Goal: Task Accomplishment & Management: Complete application form

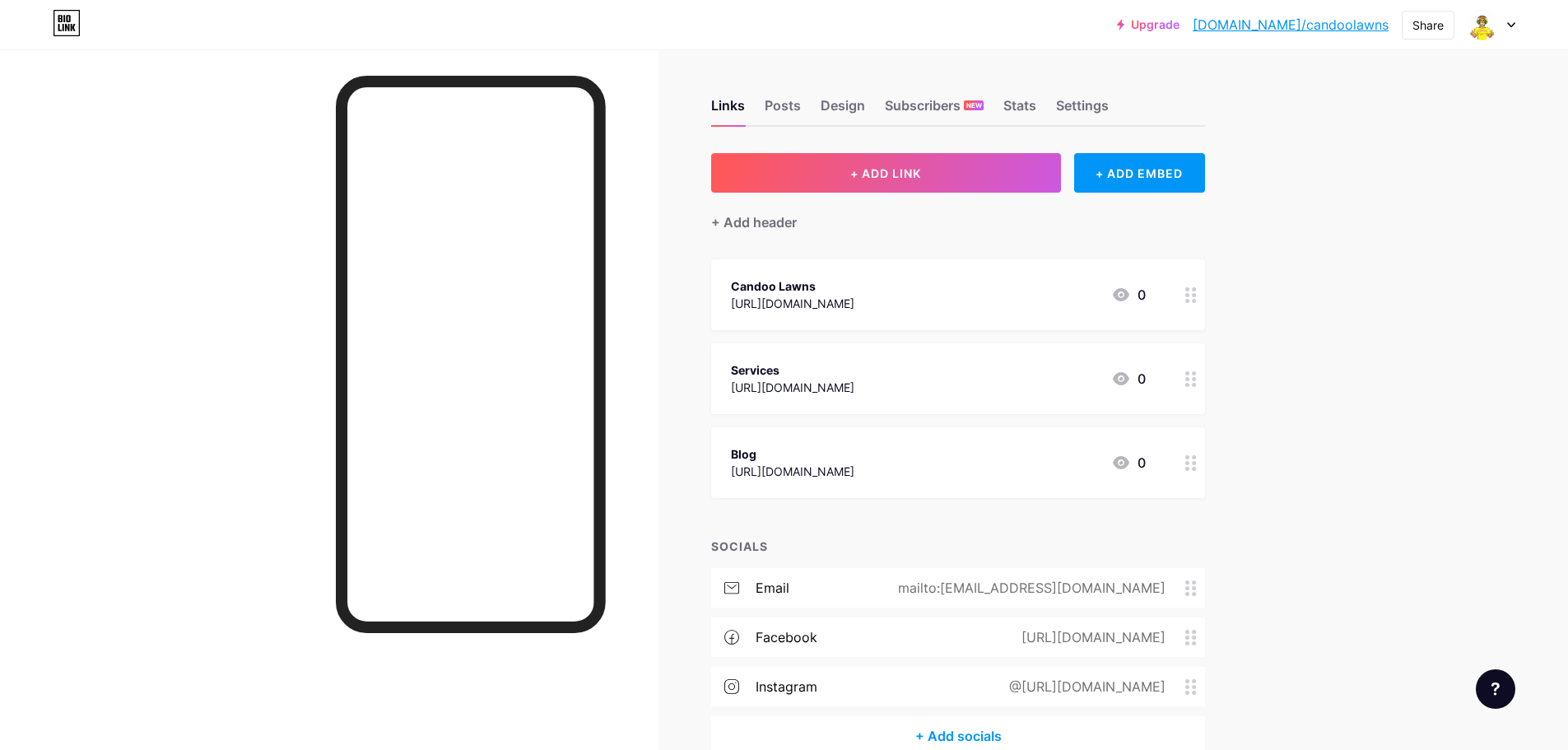
click at [1318, 26] on link "[DOMAIN_NAME]/candoolawns" at bounding box center [1290, 24] width 196 height 20
click at [1505, 16] on div at bounding box center [1492, 25] width 48 height 30
click at [1342, 231] on li "Logout" at bounding box center [1412, 232] width 204 height 45
click at [1341, 227] on li "Logout" at bounding box center [1412, 232] width 204 height 45
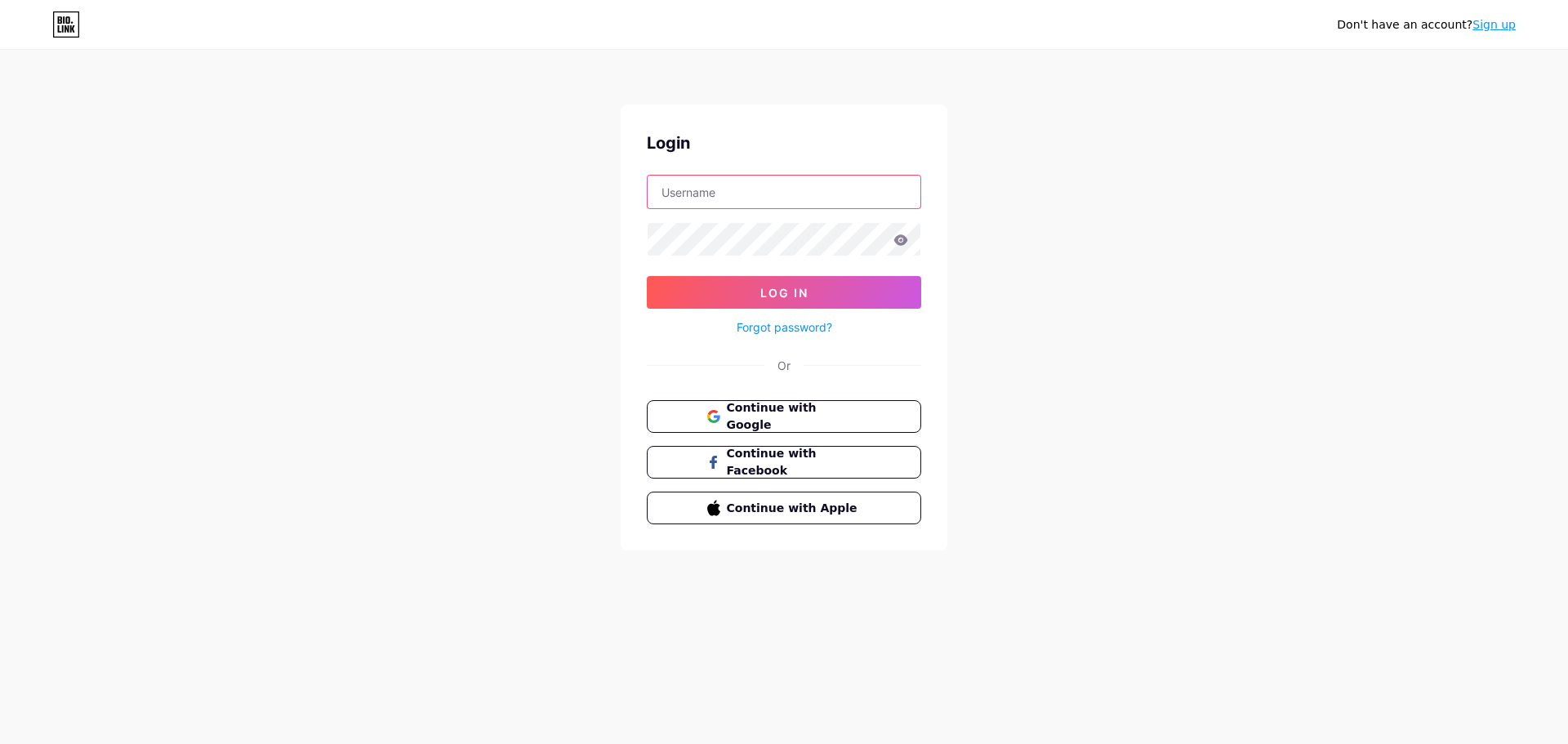
type input "[EMAIL_ADDRESS][DOMAIN_NAME]"
click at [1495, 26] on link "Sign up" at bounding box center [1494, 24] width 43 height 13
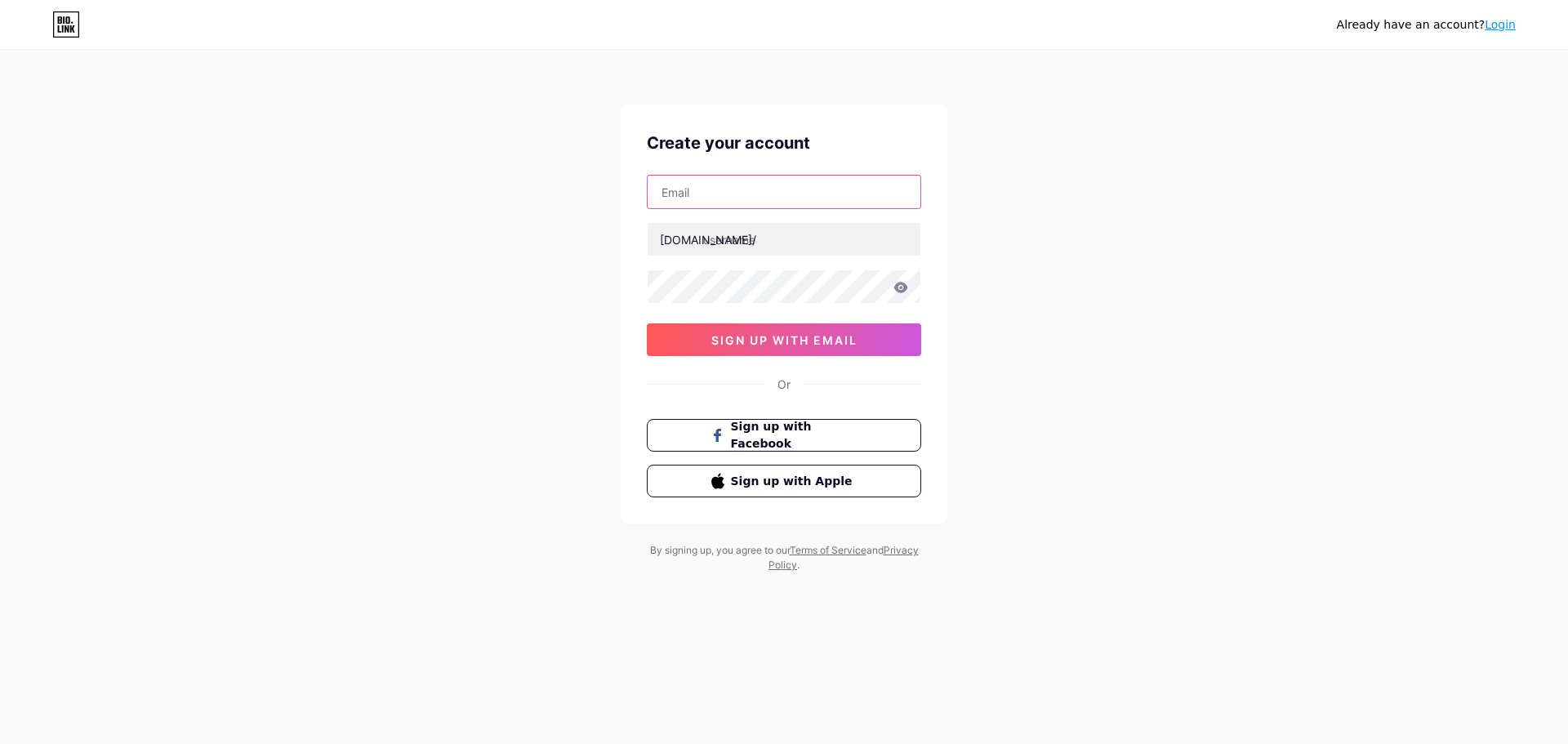
click at [678, 192] on input "text" at bounding box center [784, 192] width 272 height 32
paste input "[EMAIL_ADDRESS][DOMAIN_NAME]"
type input "[EMAIL_ADDRESS][DOMAIN_NAME]"
type input "candoocrew"
drag, startPoint x: 514, startPoint y: 305, endPoint x: 588, endPoint y: 312, distance: 74.3
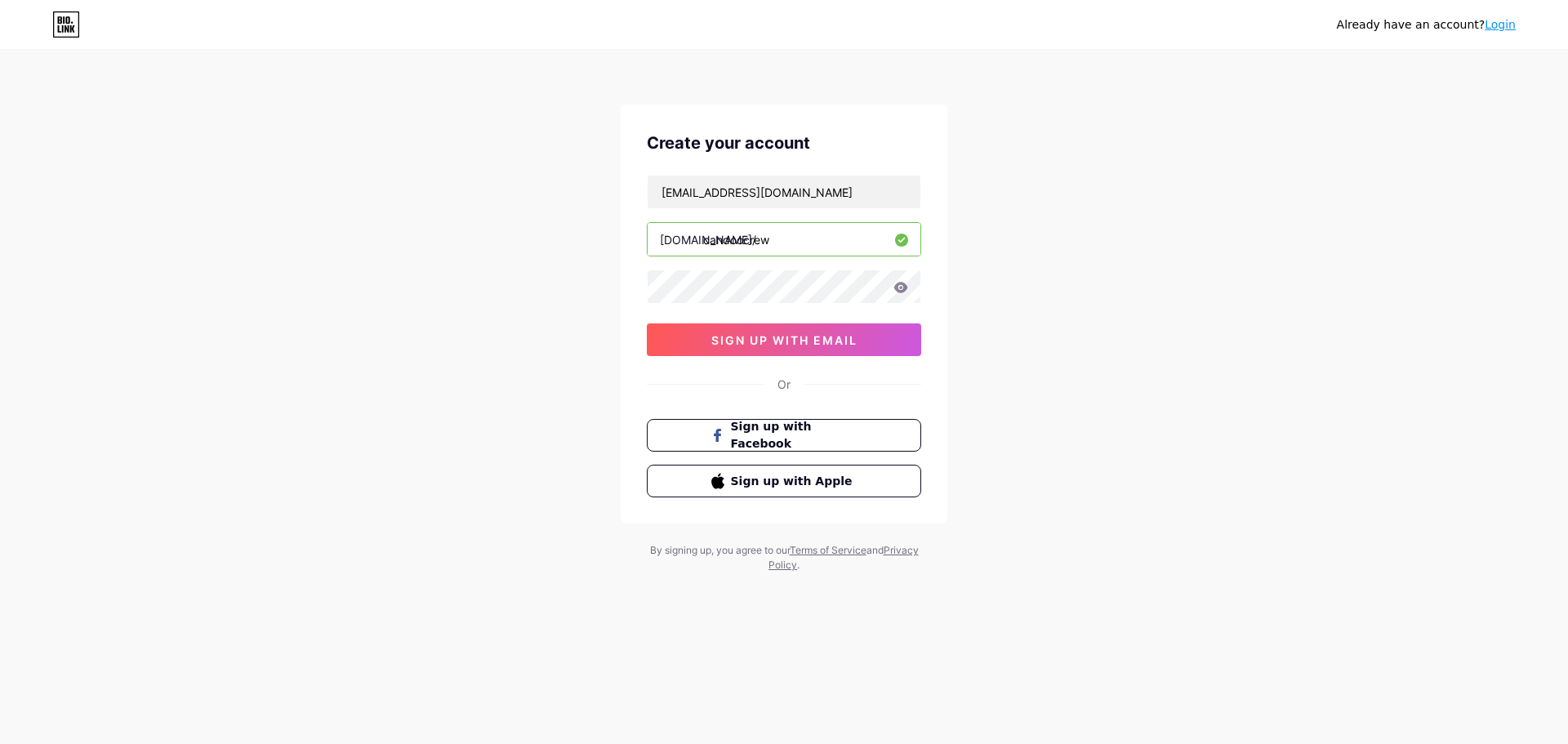
click at [514, 305] on div "Already have an account? Login Create your account [EMAIL_ADDRESS][DOMAIN_NAME]…" at bounding box center [784, 312] width 1568 height 625
click at [733, 345] on span "sign up with email" at bounding box center [785, 340] width 146 height 14
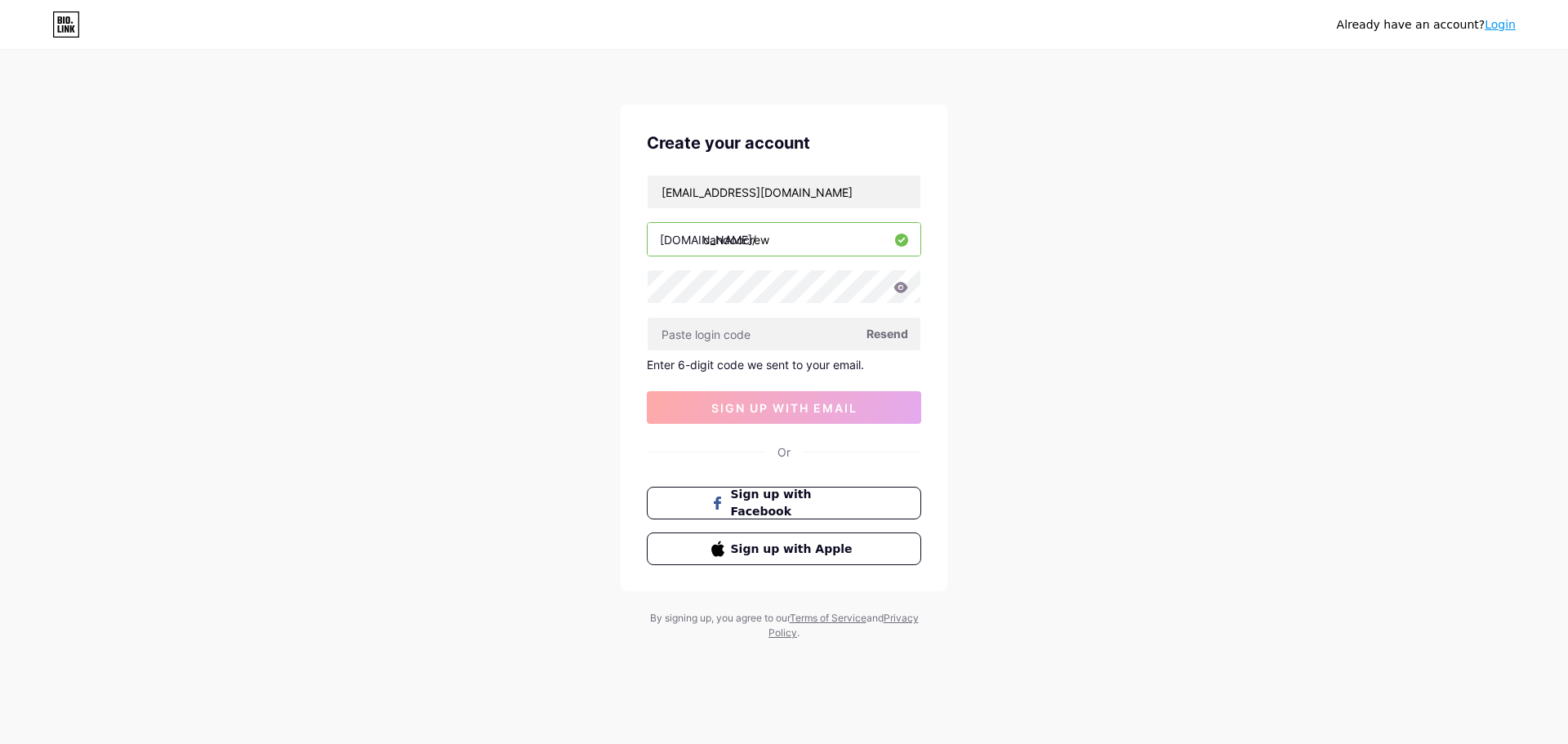
click at [1171, 301] on div "Already have an account? Login Create your account [EMAIL_ADDRESS][DOMAIN_NAME]…" at bounding box center [784, 346] width 1568 height 693
click at [753, 343] on input "text" at bounding box center [784, 334] width 272 height 32
paste input "460063"
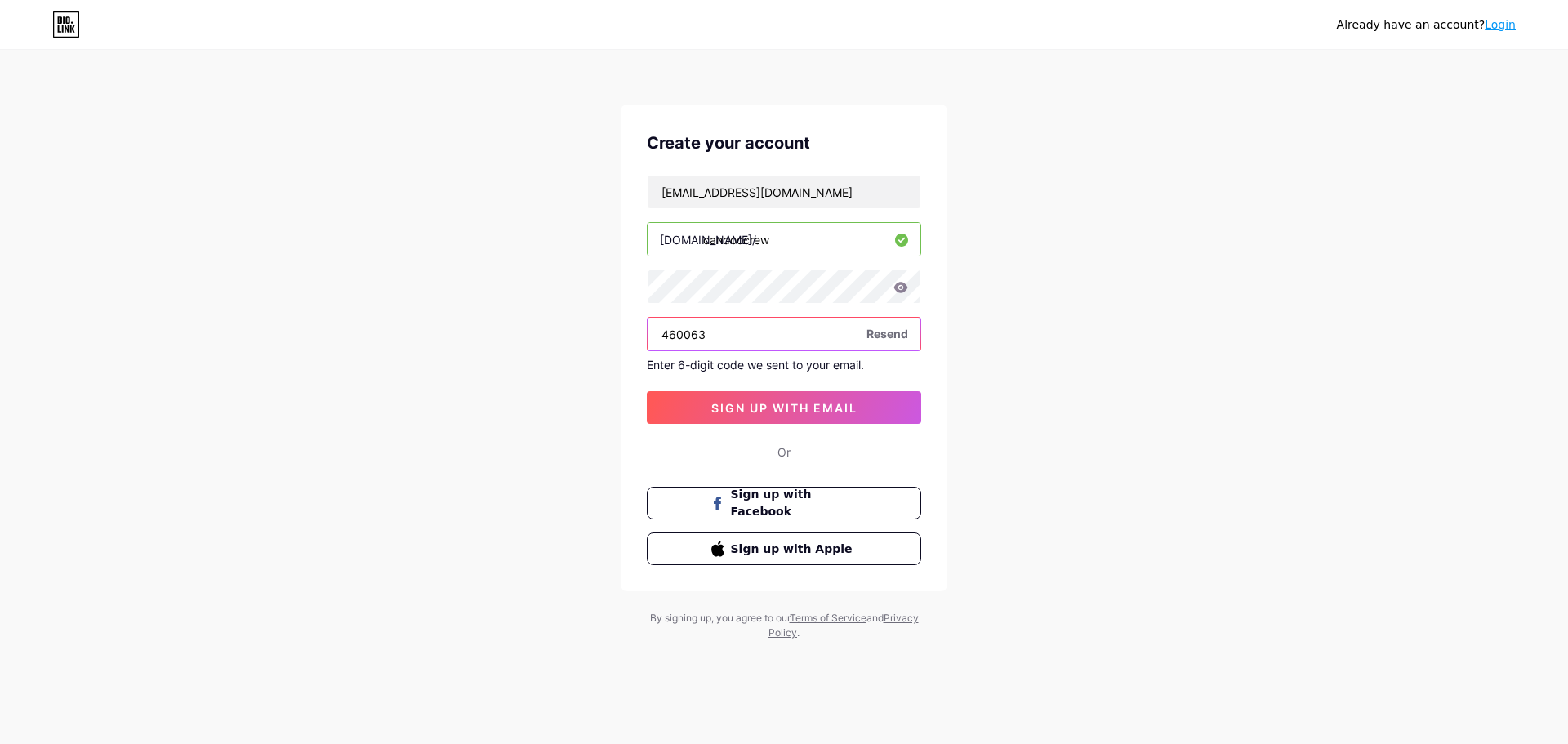
type input "460063"
click at [774, 406] on span "sign up with email" at bounding box center [785, 408] width 146 height 14
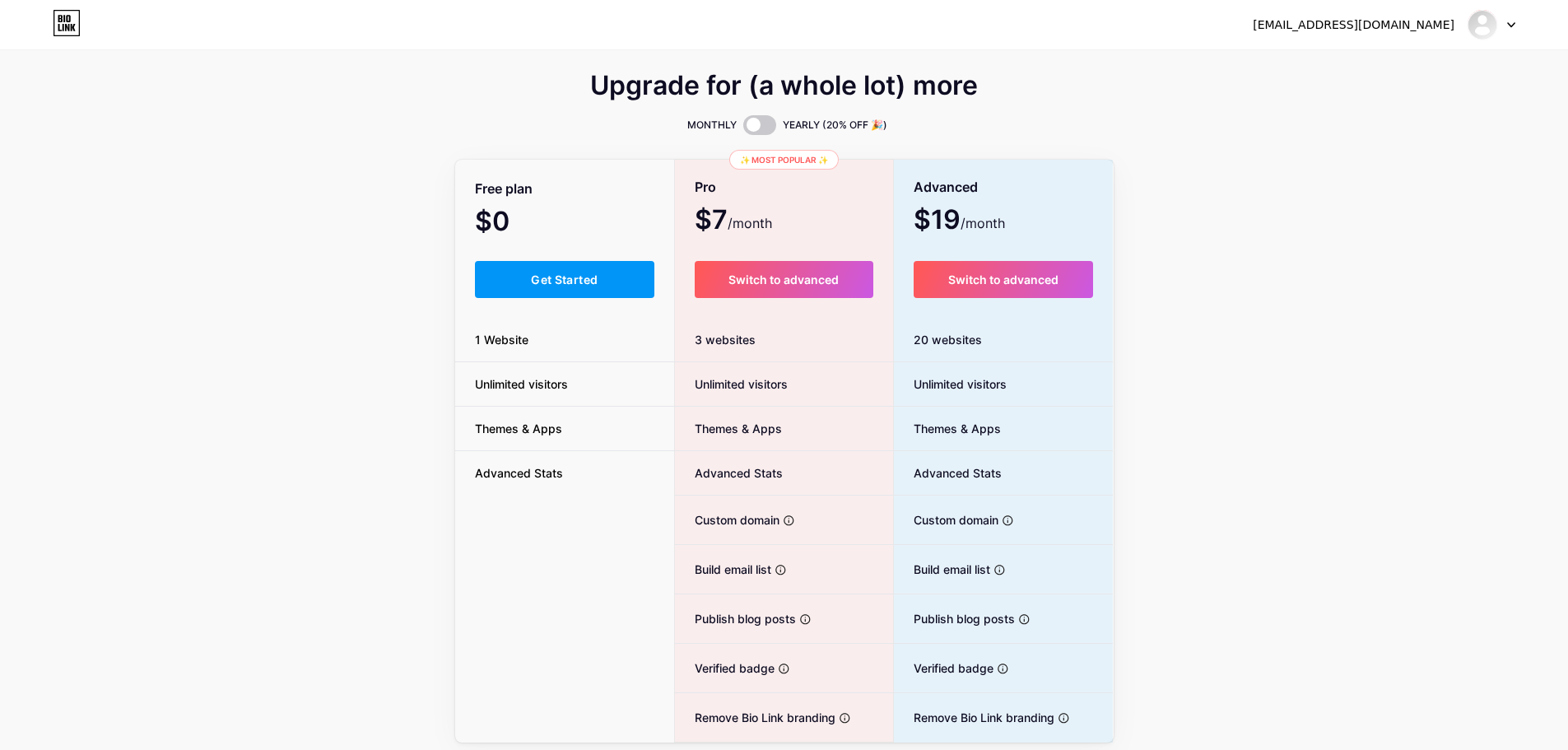
click at [557, 267] on button "Get Started" at bounding box center [565, 279] width 180 height 37
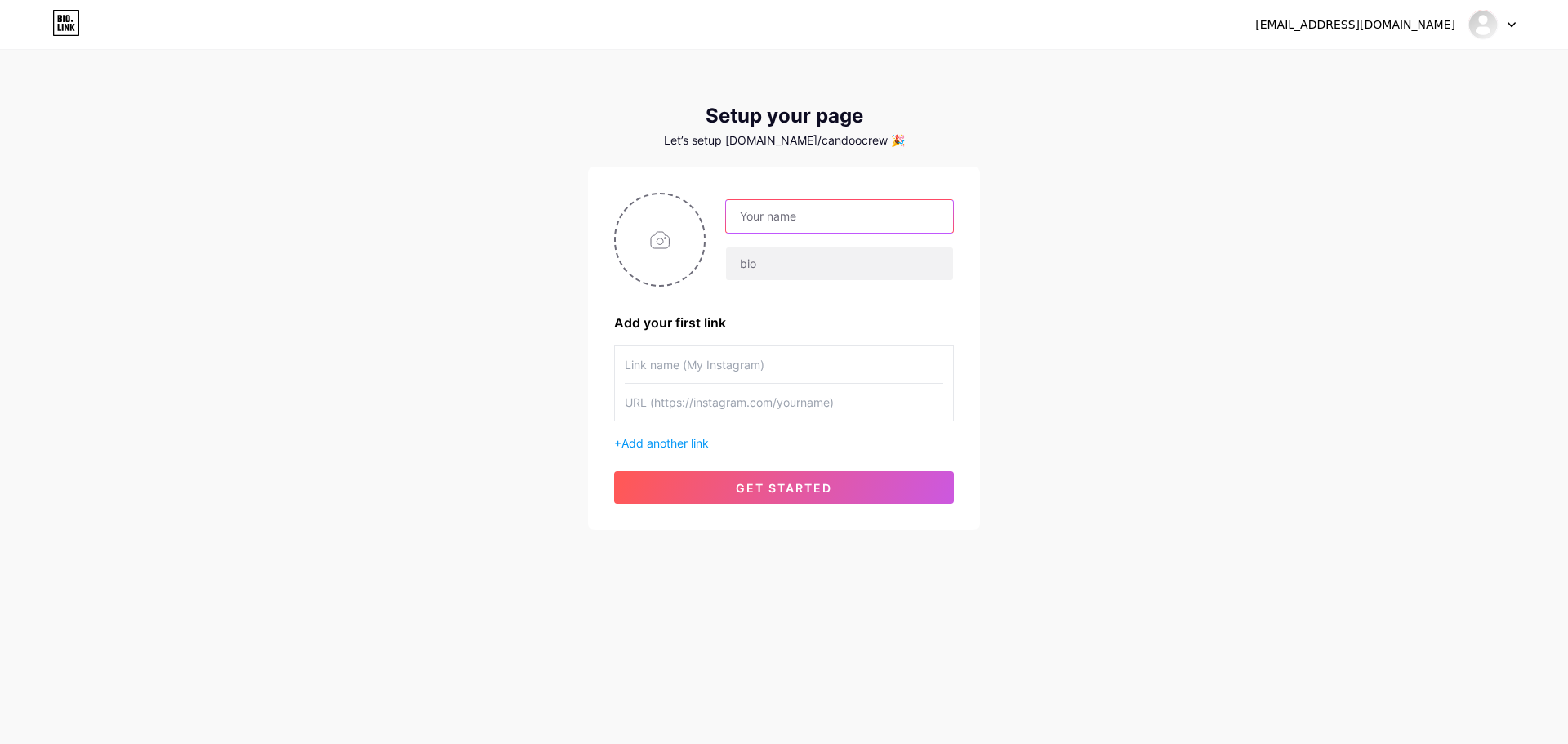
click at [760, 218] on input "text" at bounding box center [839, 216] width 227 height 32
click at [653, 227] on input "file" at bounding box center [660, 239] width 89 height 90
type input "C:\fakepath\CANDOO CREW LOGO.jpg"
click at [841, 200] on input "text" at bounding box center [839, 216] width 227 height 32
paste input "Candoo Crew"
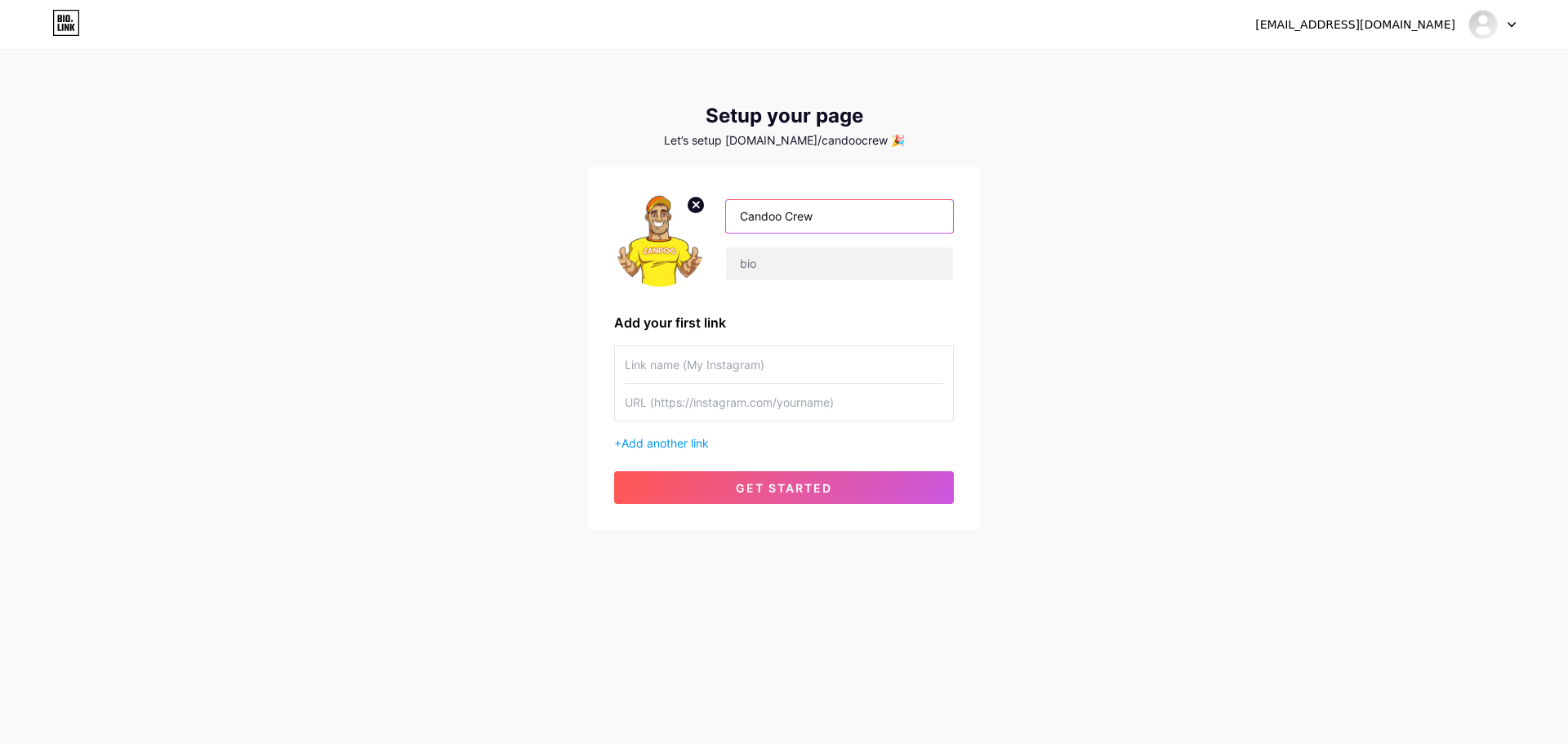
type input "Candoo Crew"
paste input "Candoo Crew delivers end-to-end property services across [GEOGRAPHIC_DATA] from…"
type input "Candoo Crew delivers end-to-end property services across [GEOGRAPHIC_DATA] from…"
click at [669, 364] on input "text" at bounding box center [784, 364] width 318 height 37
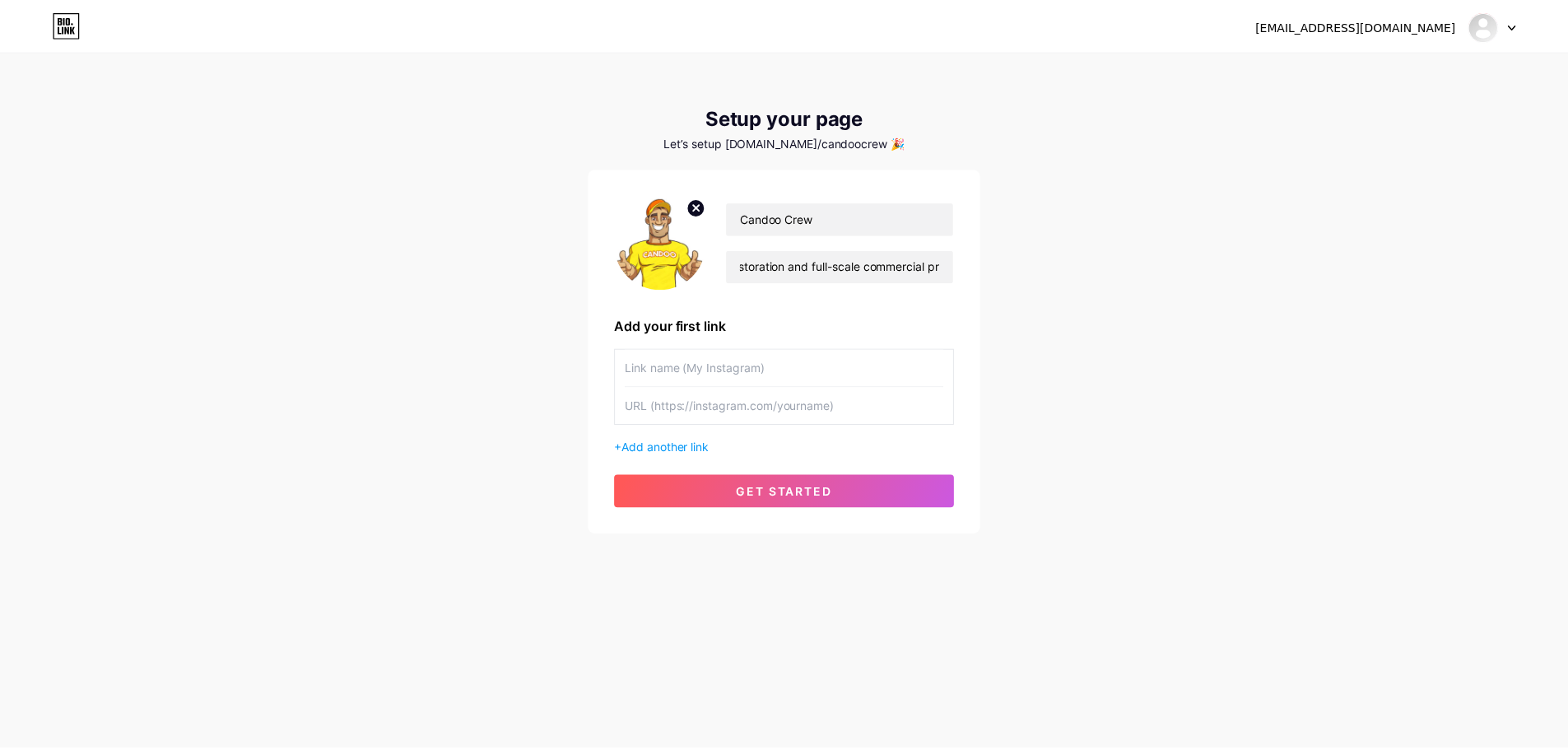
scroll to position [0, 0]
paste input "Candoo Crew"
type input "Candoo Crew"
paste input "[URL][DOMAIN_NAME]"
type input "[URL][DOMAIN_NAME]"
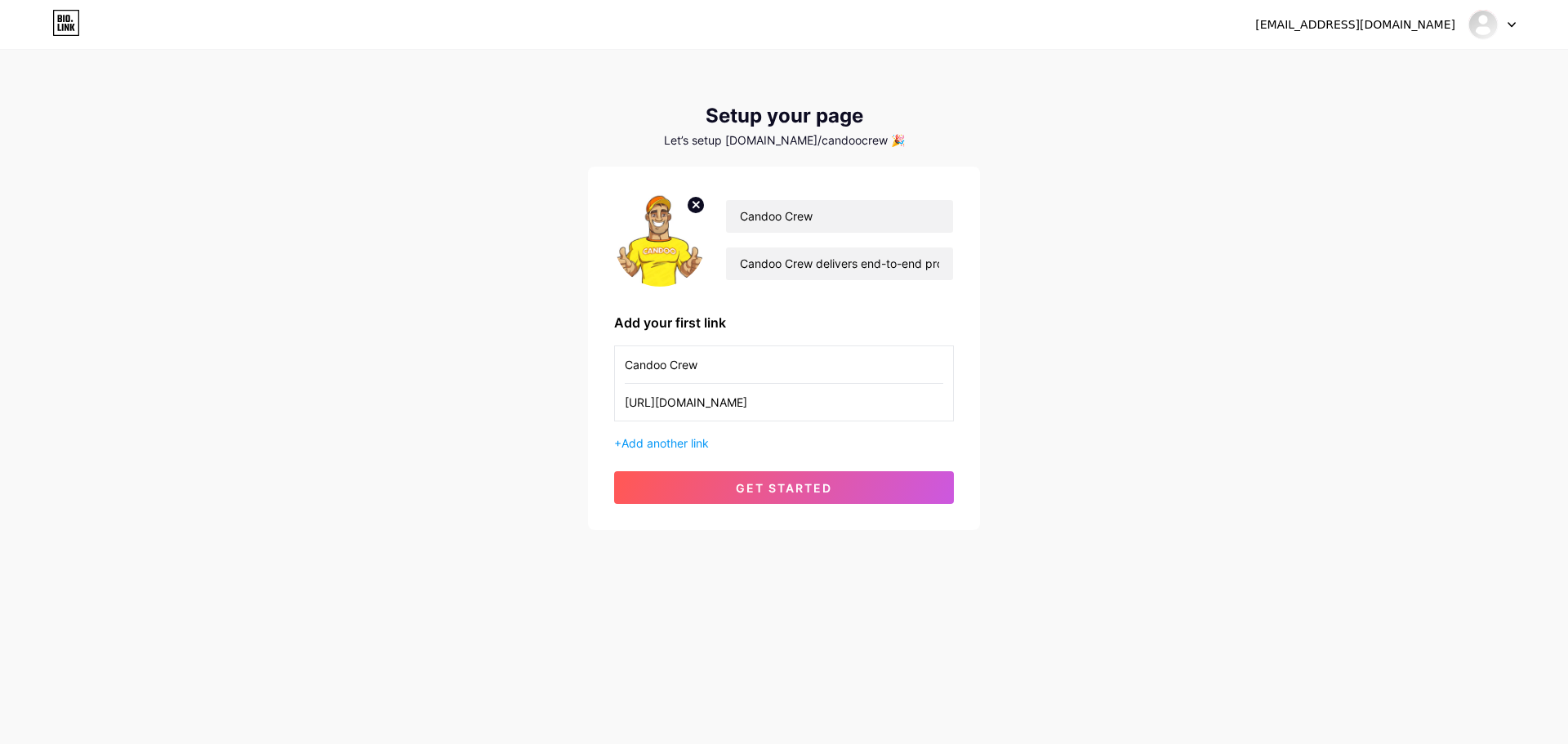
click at [663, 444] on span "Add another link" at bounding box center [665, 443] width 88 height 14
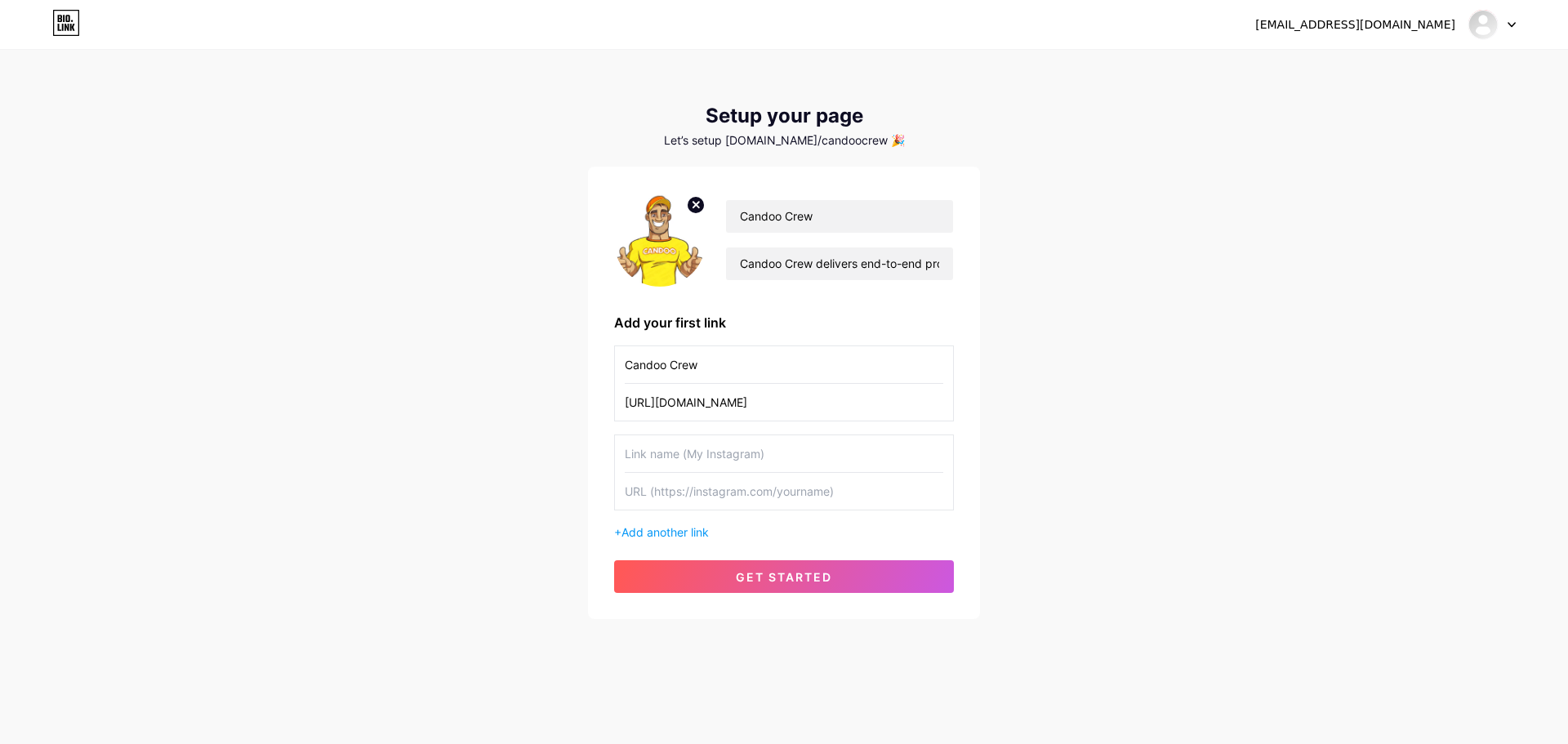
click at [695, 465] on input "text" at bounding box center [784, 453] width 318 height 37
click at [709, 487] on input "text" at bounding box center [784, 490] width 318 height 37
paste input "[URL][DOMAIN_NAME]"
type input "[URL][DOMAIN_NAME]"
click at [713, 429] on div "Candoo Crew [URL][DOMAIN_NAME] [URL][DOMAIN_NAME] + Add another link" at bounding box center [783, 443] width 340 height 195
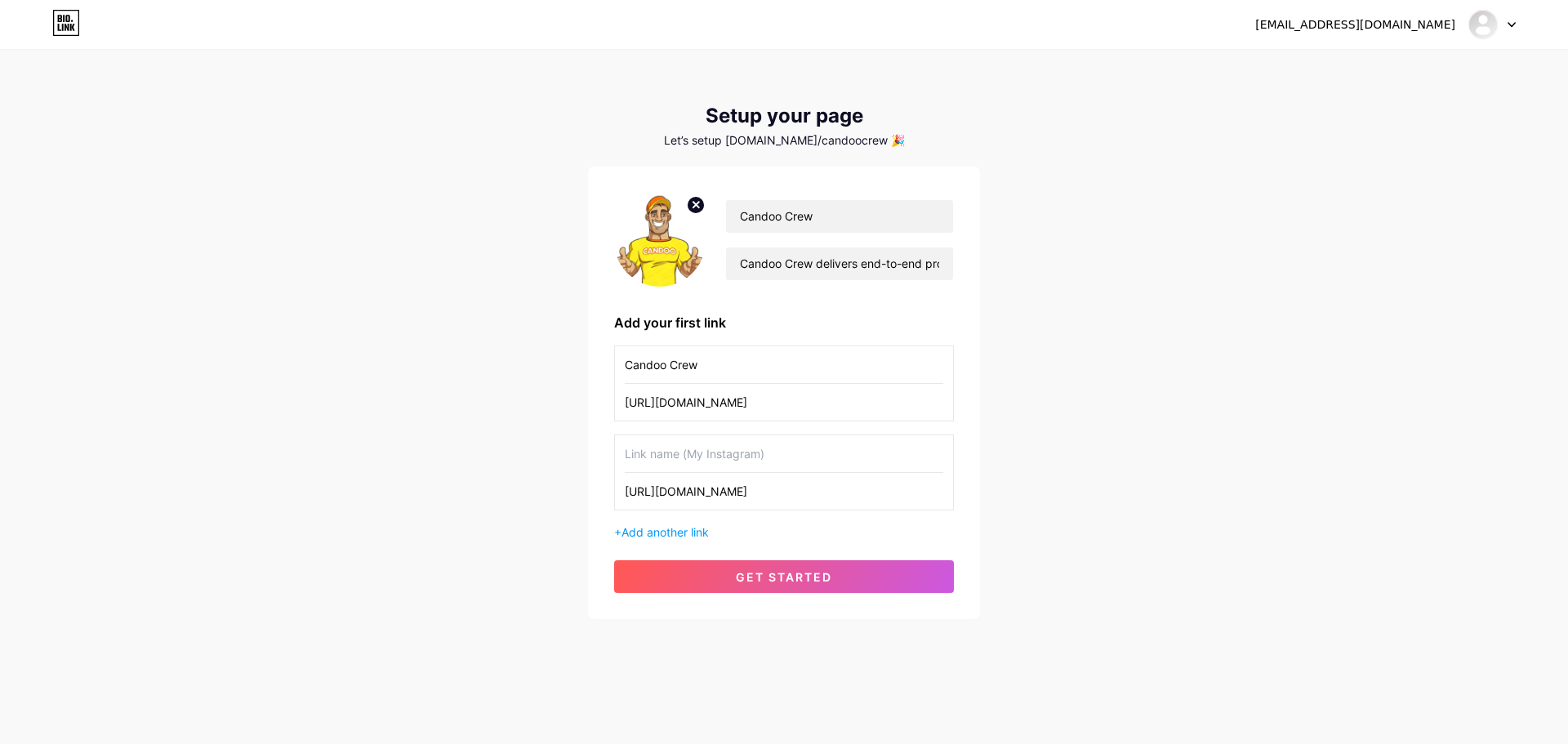
click at [709, 442] on input "text" at bounding box center [784, 453] width 318 height 37
type input "Candoo Crew Services"
click at [618, 530] on div "+ Add another link" at bounding box center [783, 532] width 340 height 17
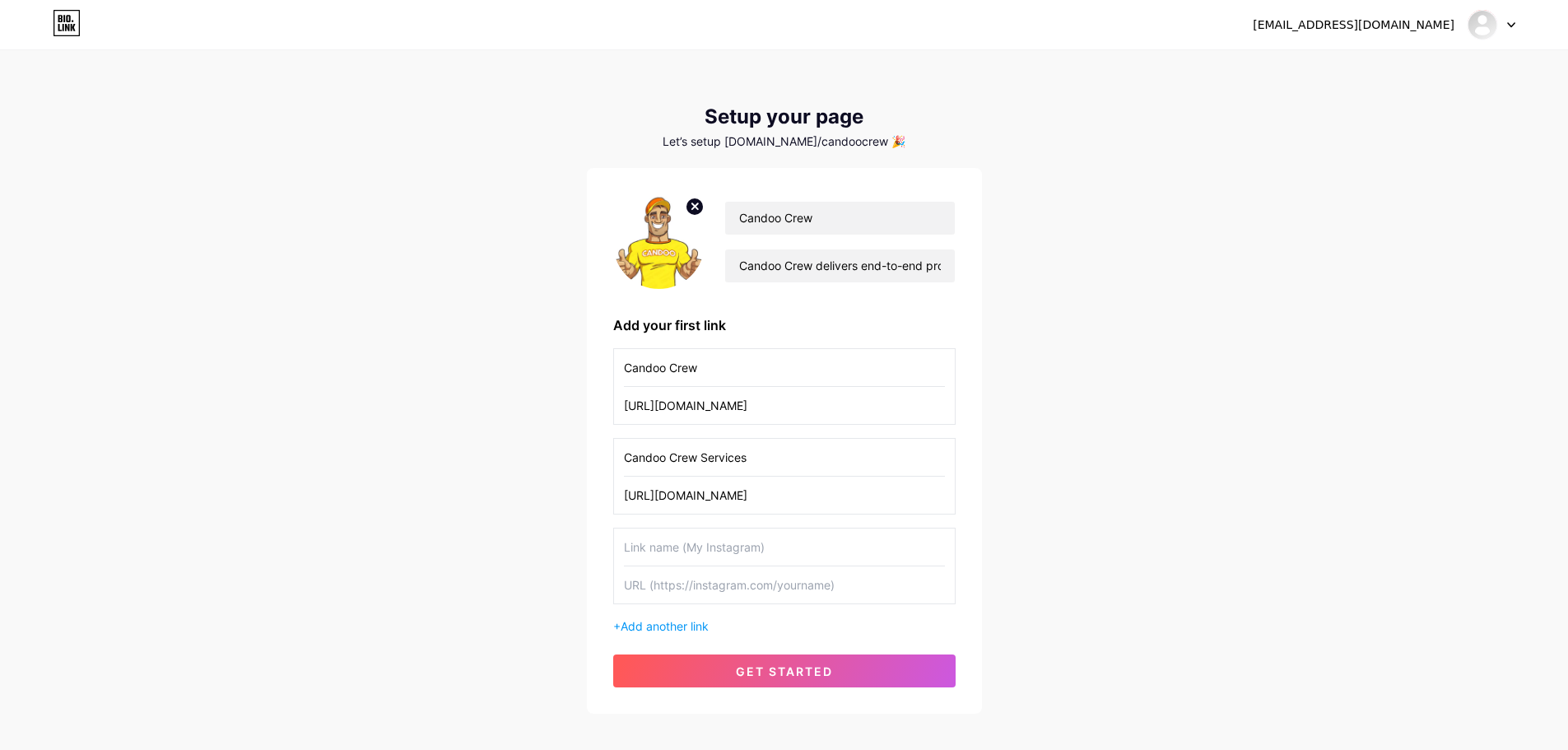
click at [698, 577] on input "text" at bounding box center [784, 584] width 321 height 37
paste input "[URL][DOMAIN_NAME]"
type input "[URL][DOMAIN_NAME]"
click at [691, 526] on div "Candoo Crew [URL][DOMAIN_NAME] Candoo Crew Services [URL][DOMAIN_NAME] [URL][DO…" at bounding box center [784, 492] width 342 height 287
click at [691, 542] on input "text" at bounding box center [784, 547] width 321 height 37
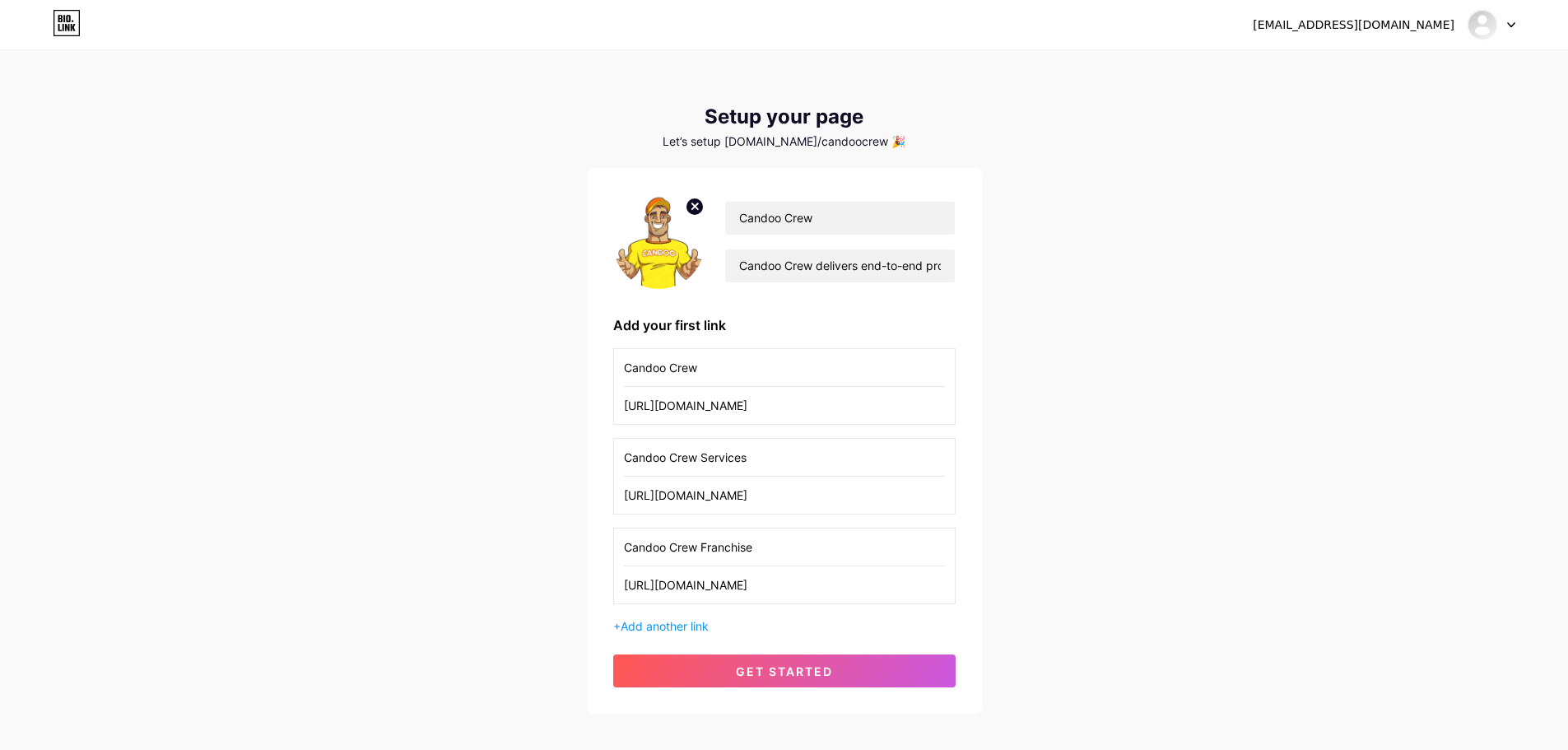
type input "Candoo Crew Franchise"
click at [664, 620] on span "Add another link" at bounding box center [664, 626] width 88 height 14
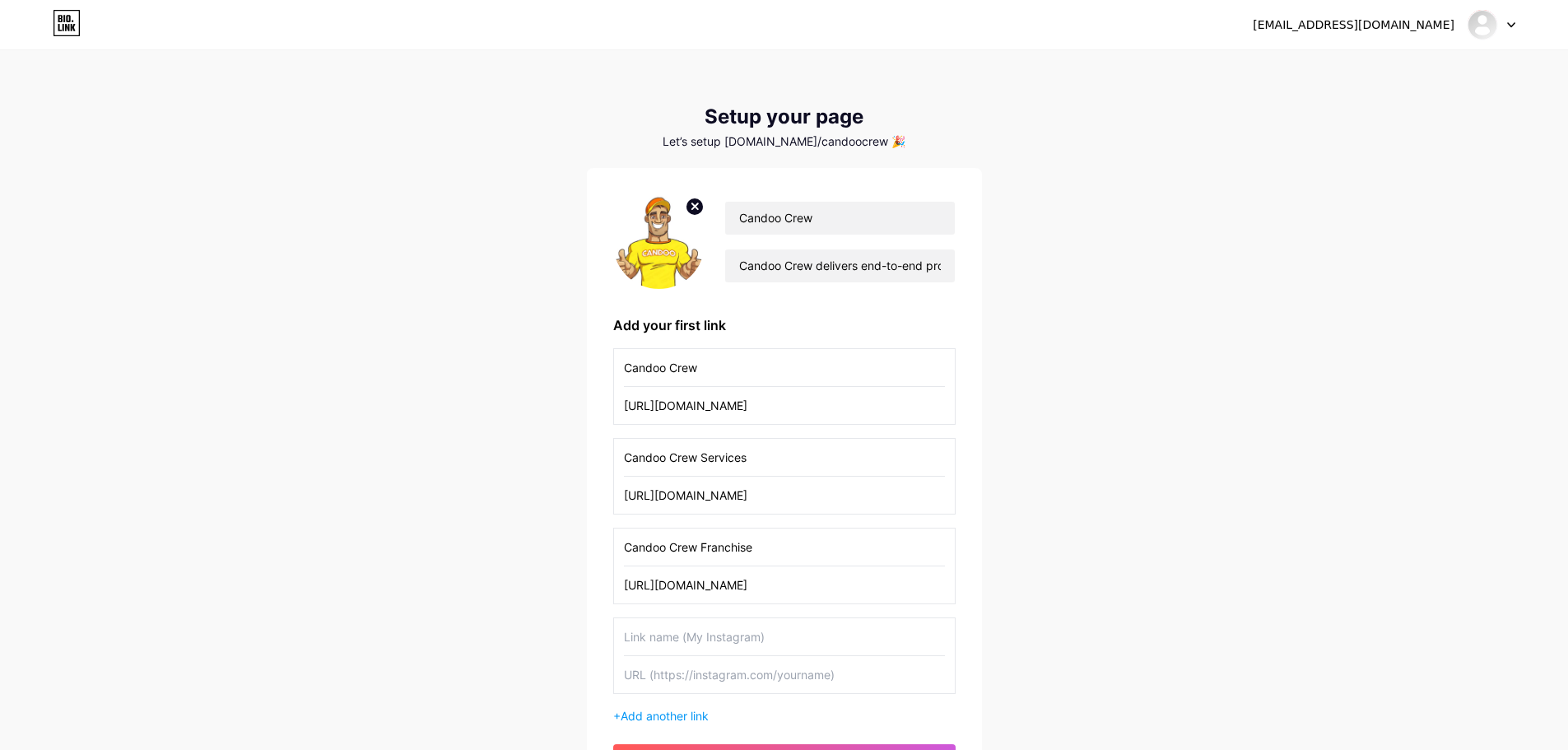
click at [746, 376] on input "Candoo Crew" at bounding box center [784, 367] width 321 height 37
click at [772, 401] on input "[URL][DOMAIN_NAME]" at bounding box center [784, 405] width 321 height 37
click at [755, 487] on input "[URL][DOMAIN_NAME]" at bounding box center [784, 494] width 321 height 37
drag, startPoint x: 755, startPoint y: 482, endPoint x: 516, endPoint y: 496, distance: 239.4
click at [516, 496] on div "[EMAIL_ADDRESS][DOMAIN_NAME] Dashboard Logout Setup your page Let’s setup [DOMA…" at bounding box center [784, 428] width 1568 height 856
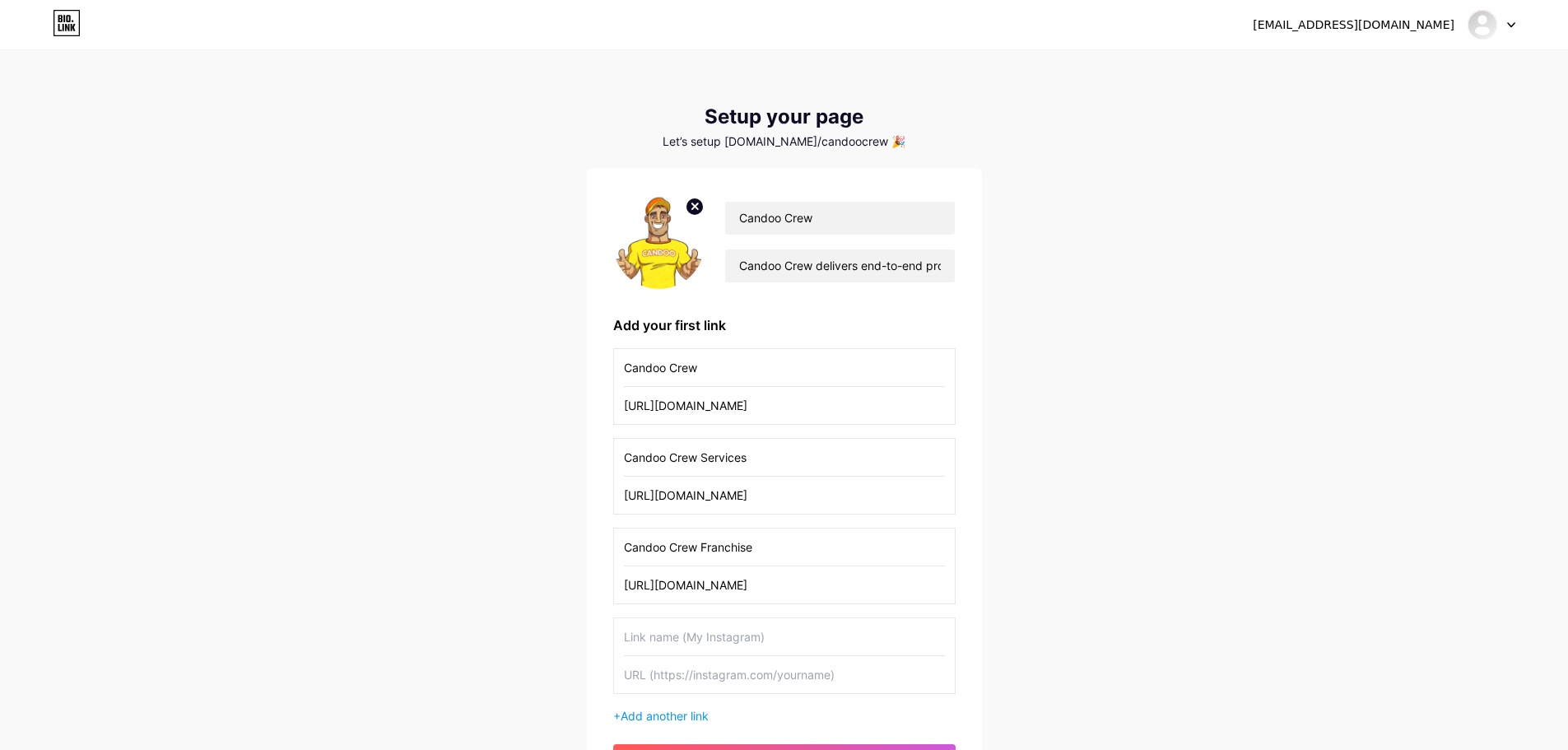
paste input "candoocrew"
type input "[URL][DOMAIN_NAME]"
click at [741, 574] on input "[URL][DOMAIN_NAME]" at bounding box center [784, 584] width 321 height 37
paste input "candoocrew"
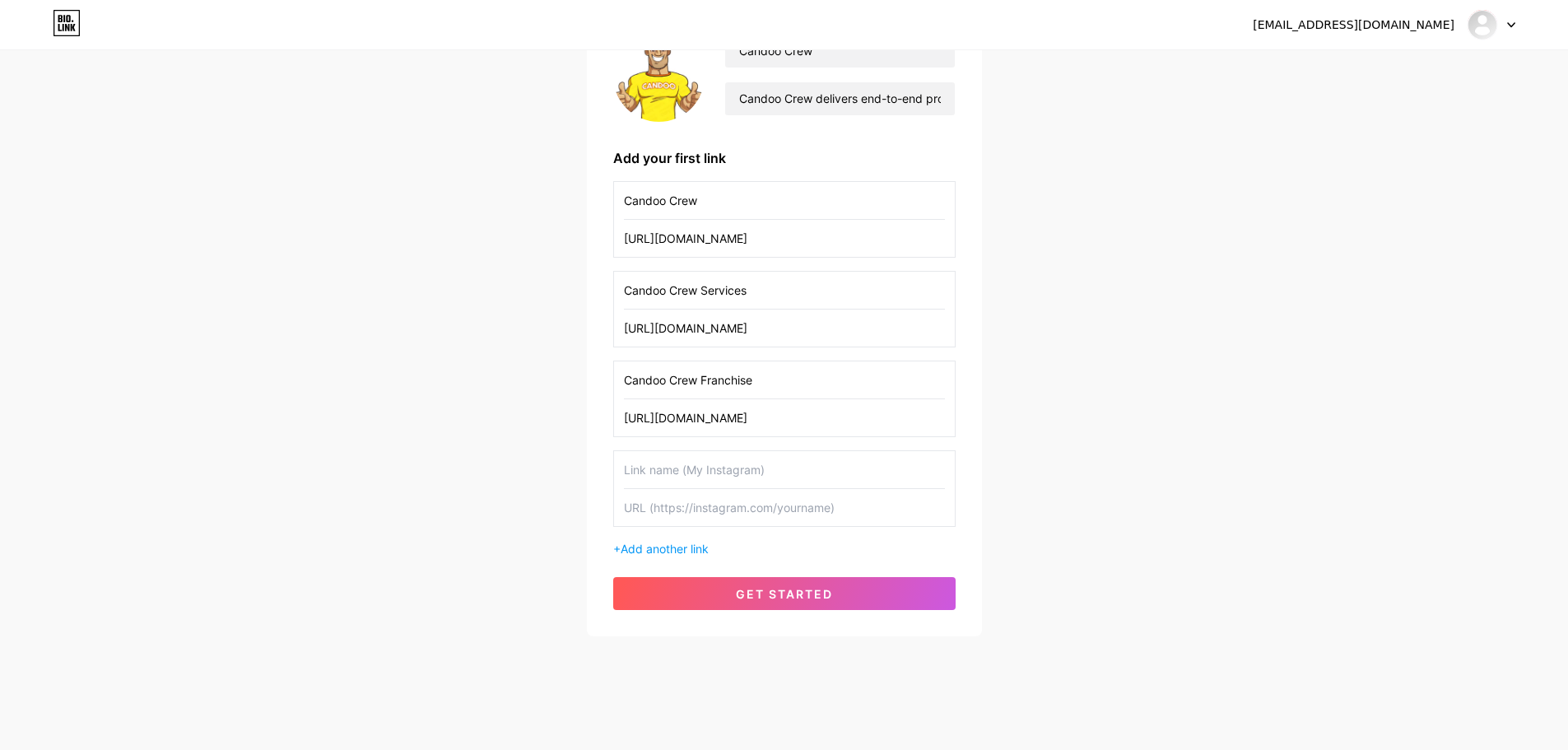
scroll to position [172, 0]
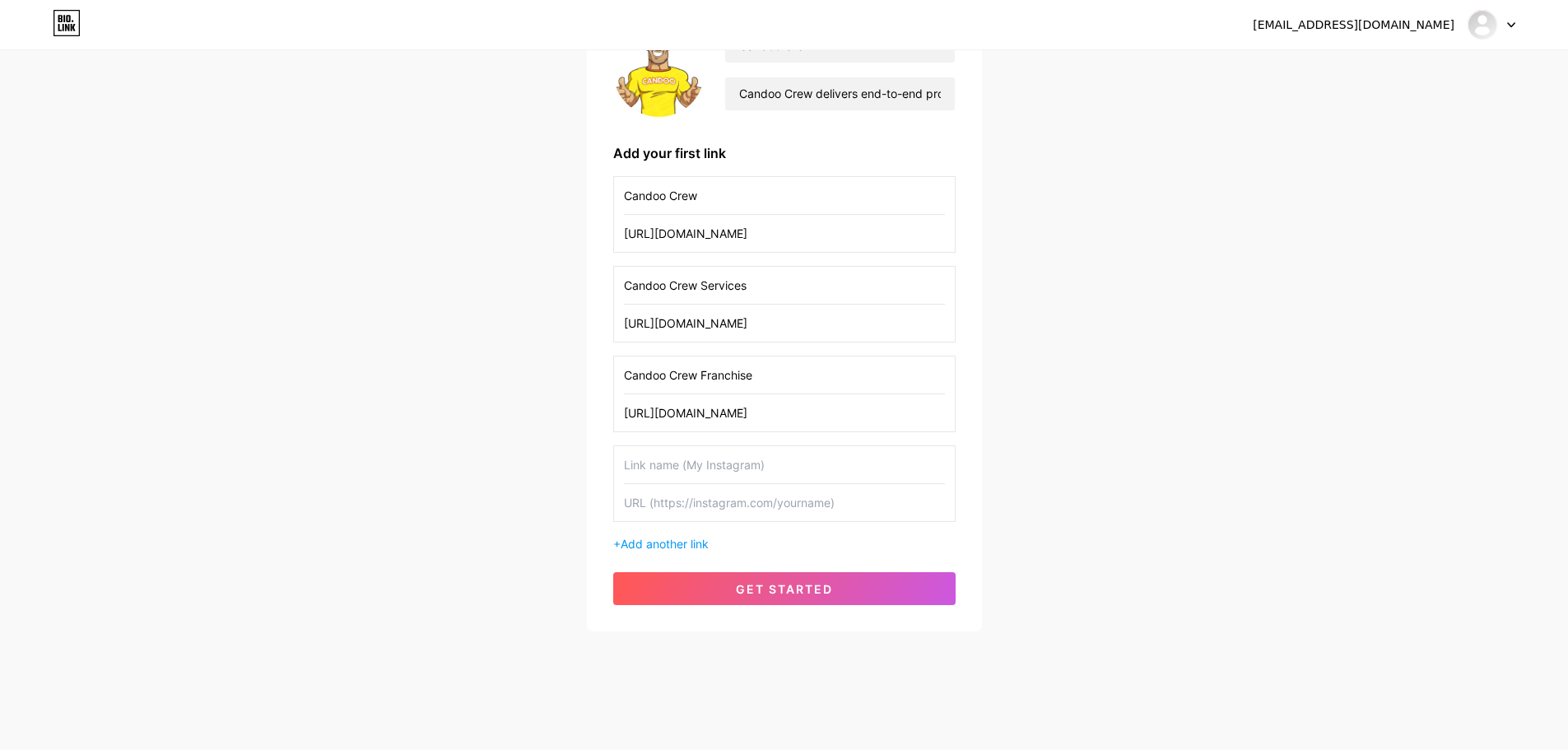
type input "[URL][DOMAIN_NAME]"
click at [745, 452] on input "text" at bounding box center [784, 464] width 321 height 37
click at [766, 508] on input "text" at bounding box center [784, 502] width 321 height 37
paste input "[URL][DOMAIN_NAME]"
type input "[URL][DOMAIN_NAME]"
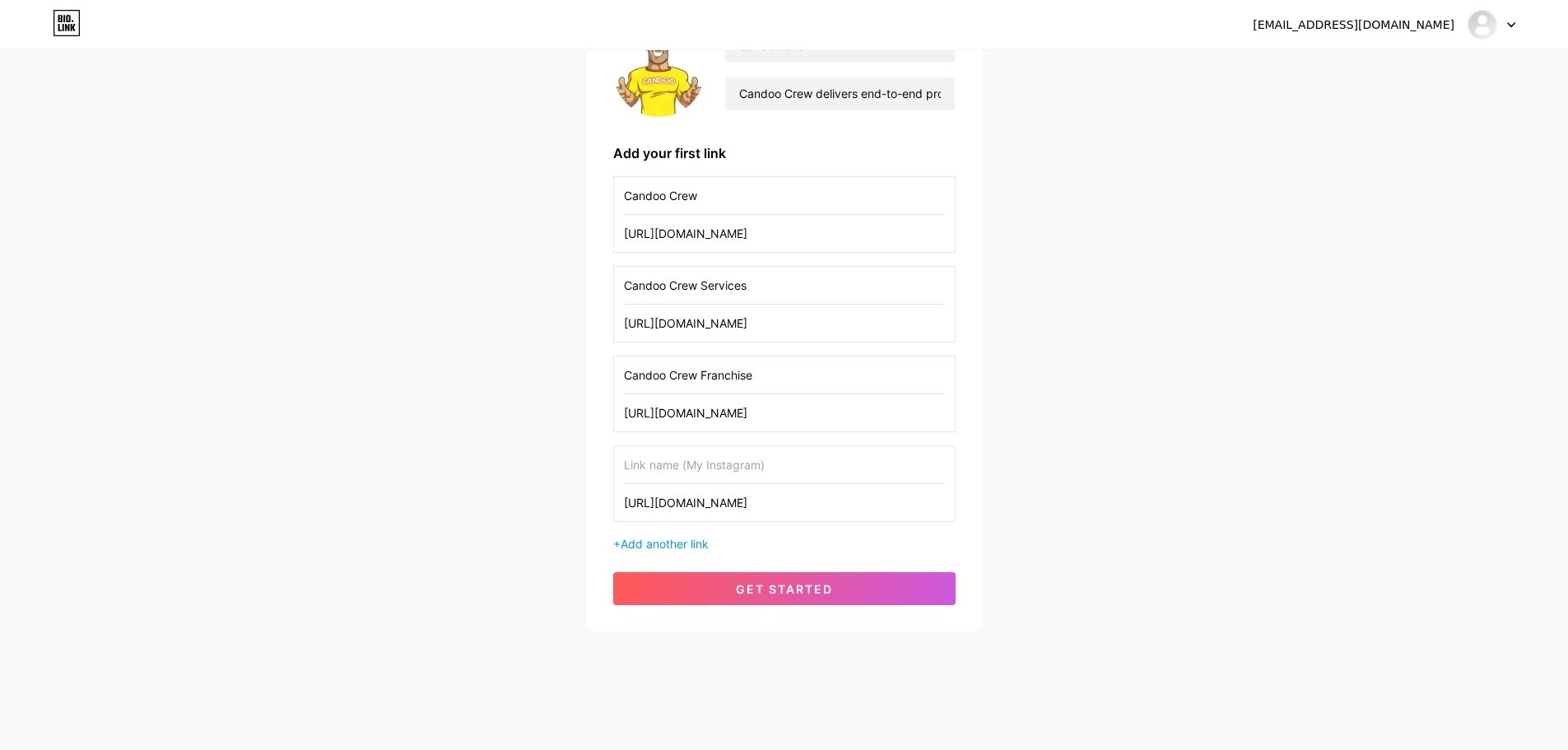
click at [722, 456] on input "text" at bounding box center [784, 464] width 321 height 37
type input "About Us"
click at [677, 536] on span "Add another link" at bounding box center [664, 543] width 88 height 14
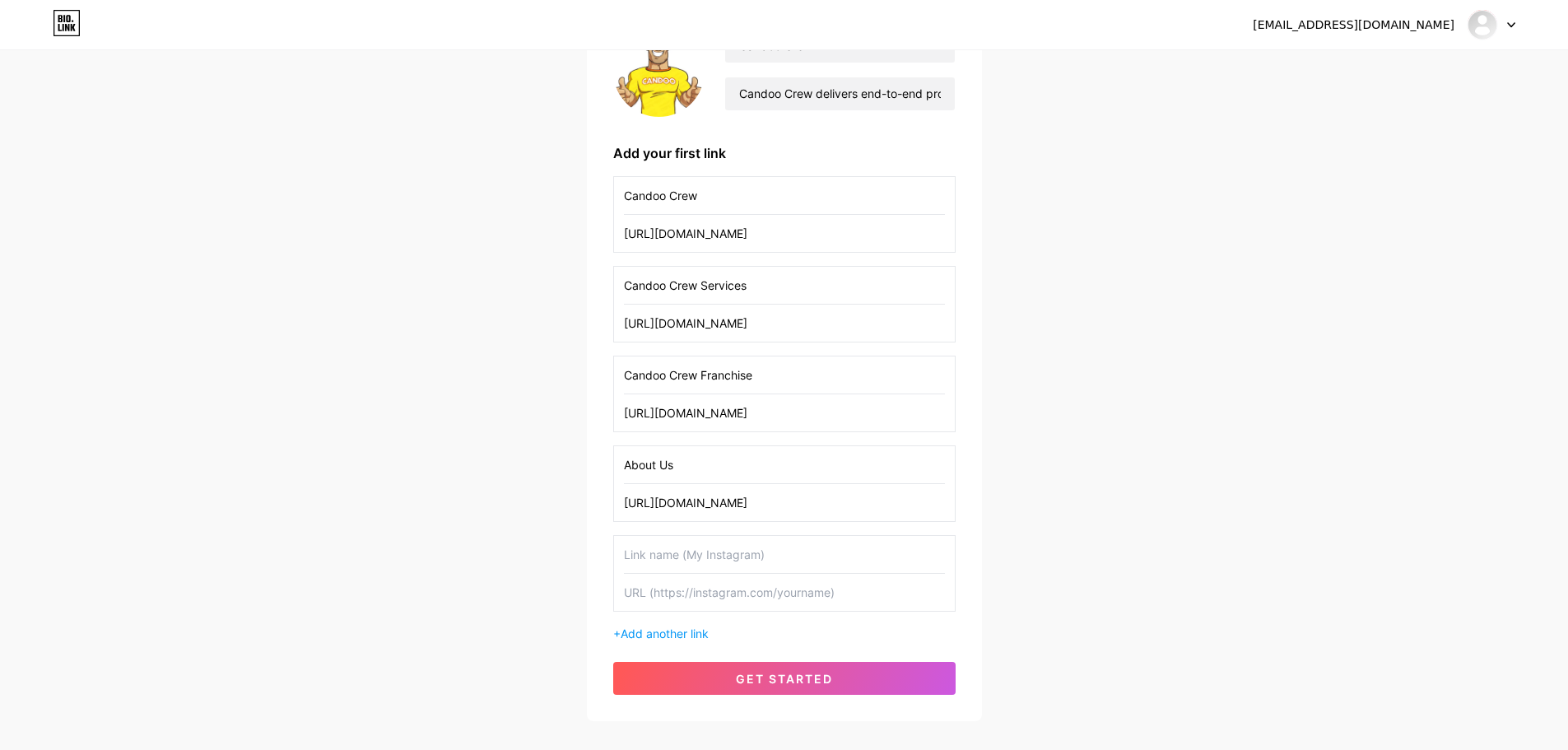
click at [769, 584] on input "text" at bounding box center [784, 592] width 321 height 37
paste input "[URL][DOMAIN_NAME]"
type input "[URL][DOMAIN_NAME]"
click at [733, 547] on input "text" at bounding box center [784, 554] width 321 height 37
type input "Candoo Crew Stories"
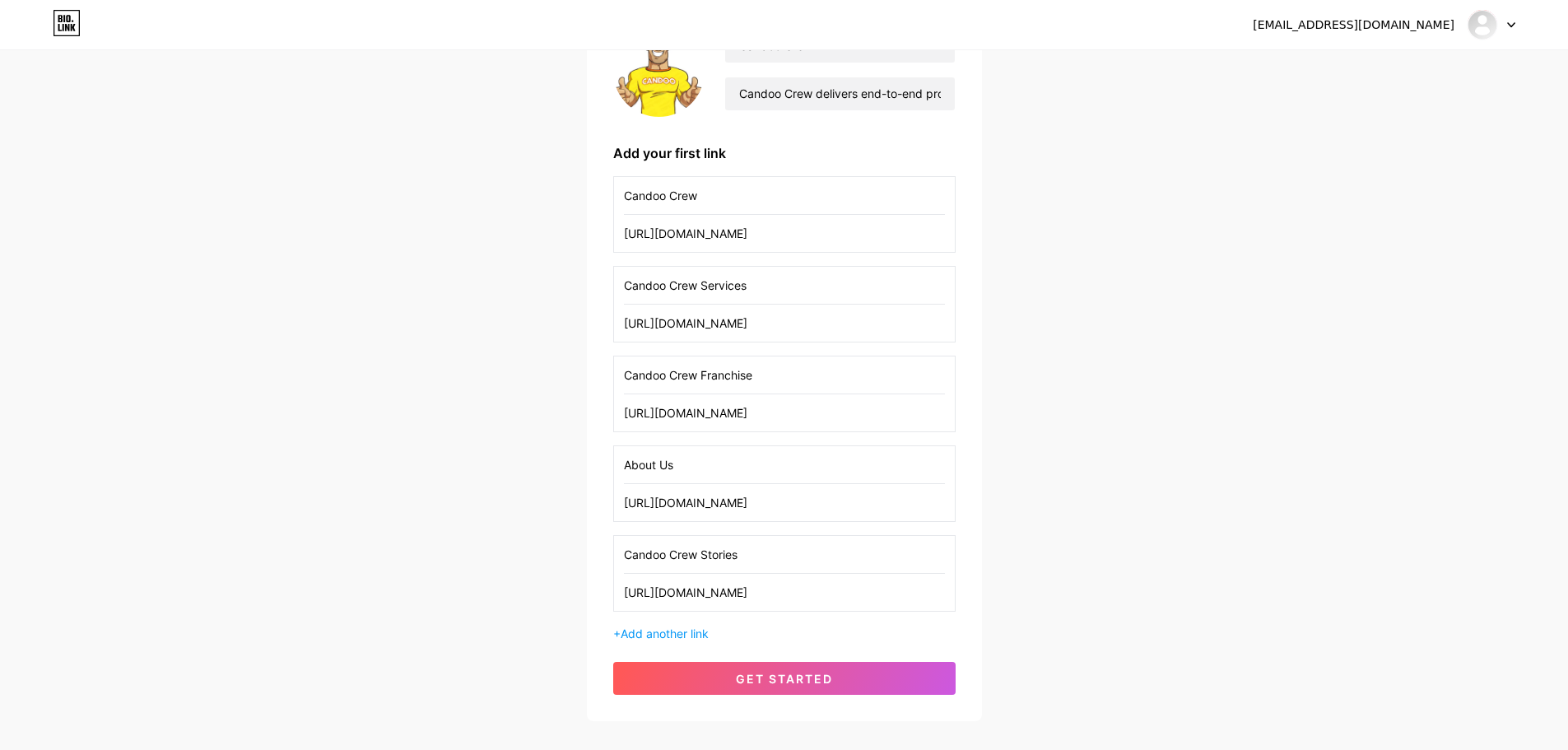
click at [788, 676] on span "get started" at bounding box center [784, 679] width 97 height 14
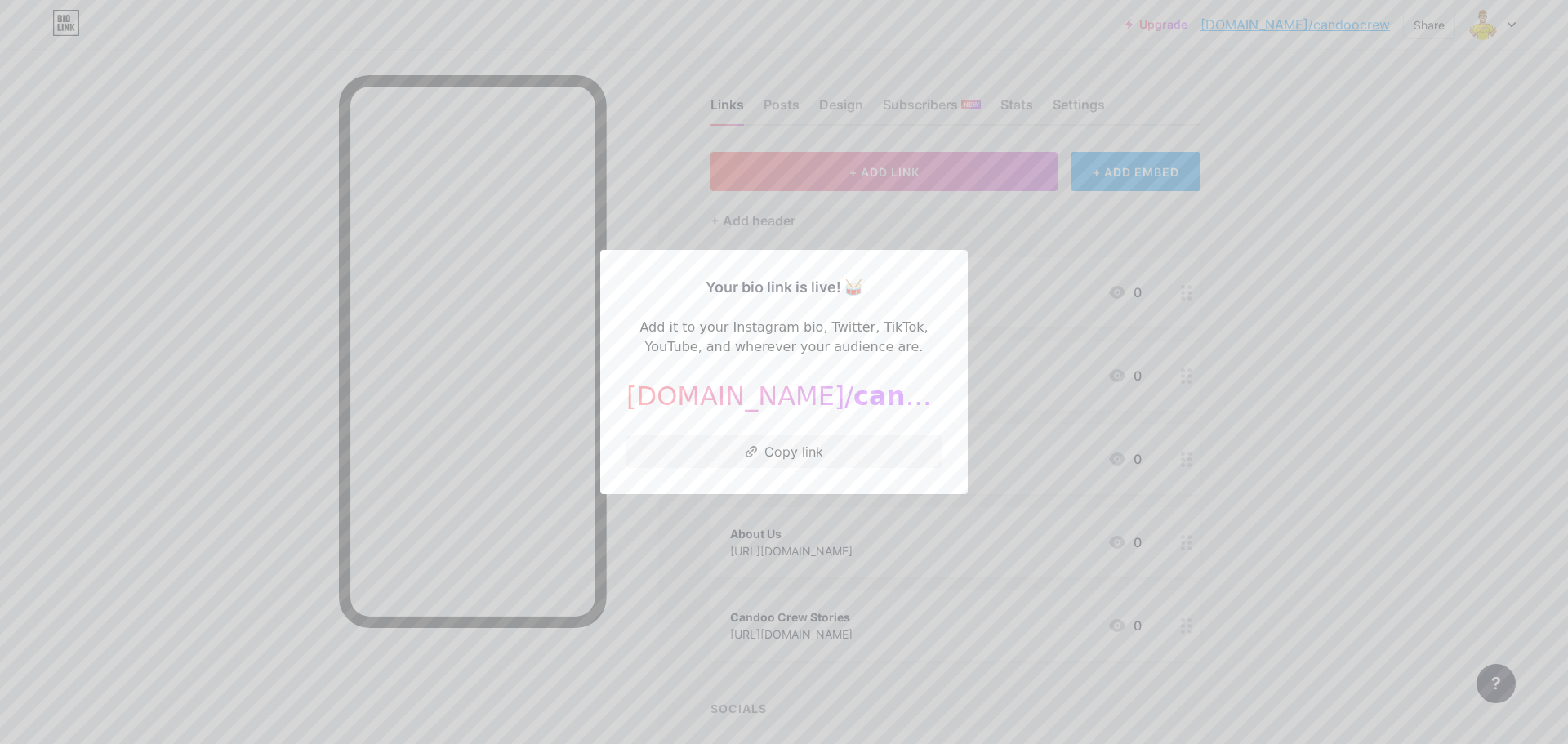
click at [778, 446] on button "Copy link" at bounding box center [784, 451] width 315 height 32
